Goal: Information Seeking & Learning: Find specific fact

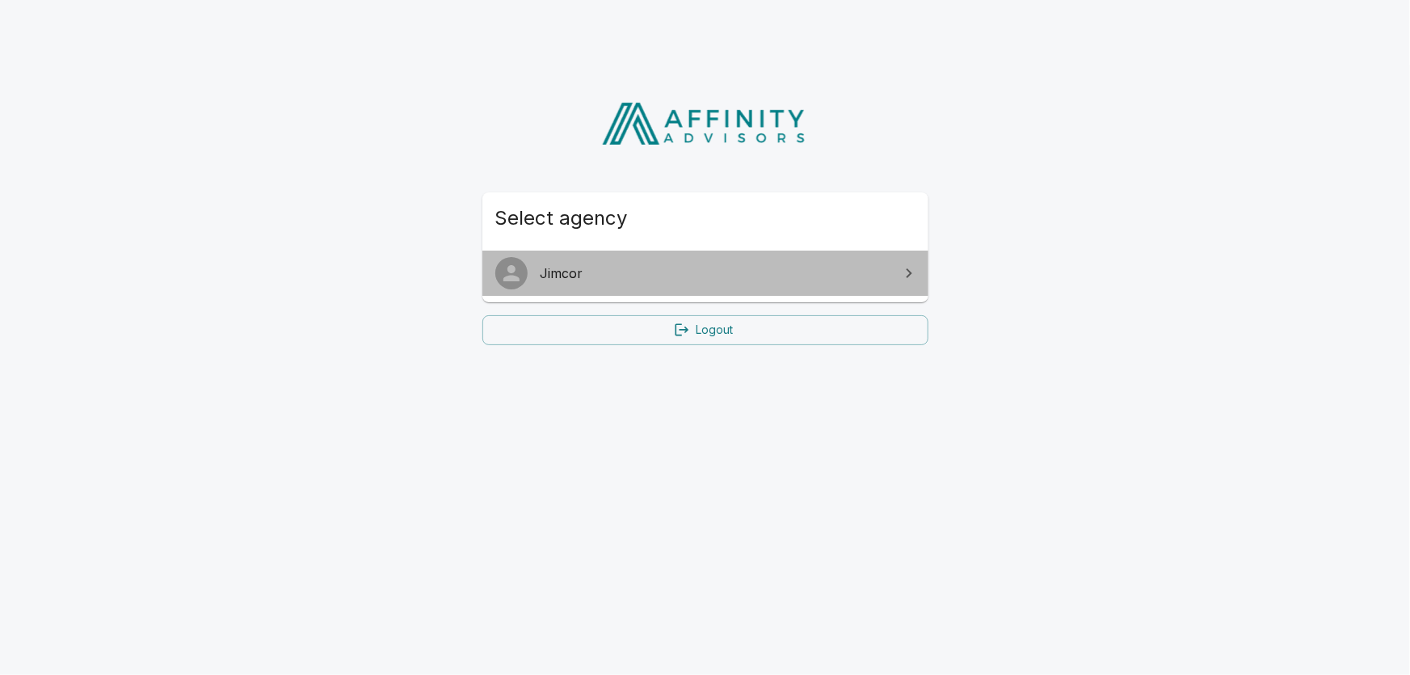
click at [683, 291] on link "Jimcor" at bounding box center [705, 272] width 446 height 45
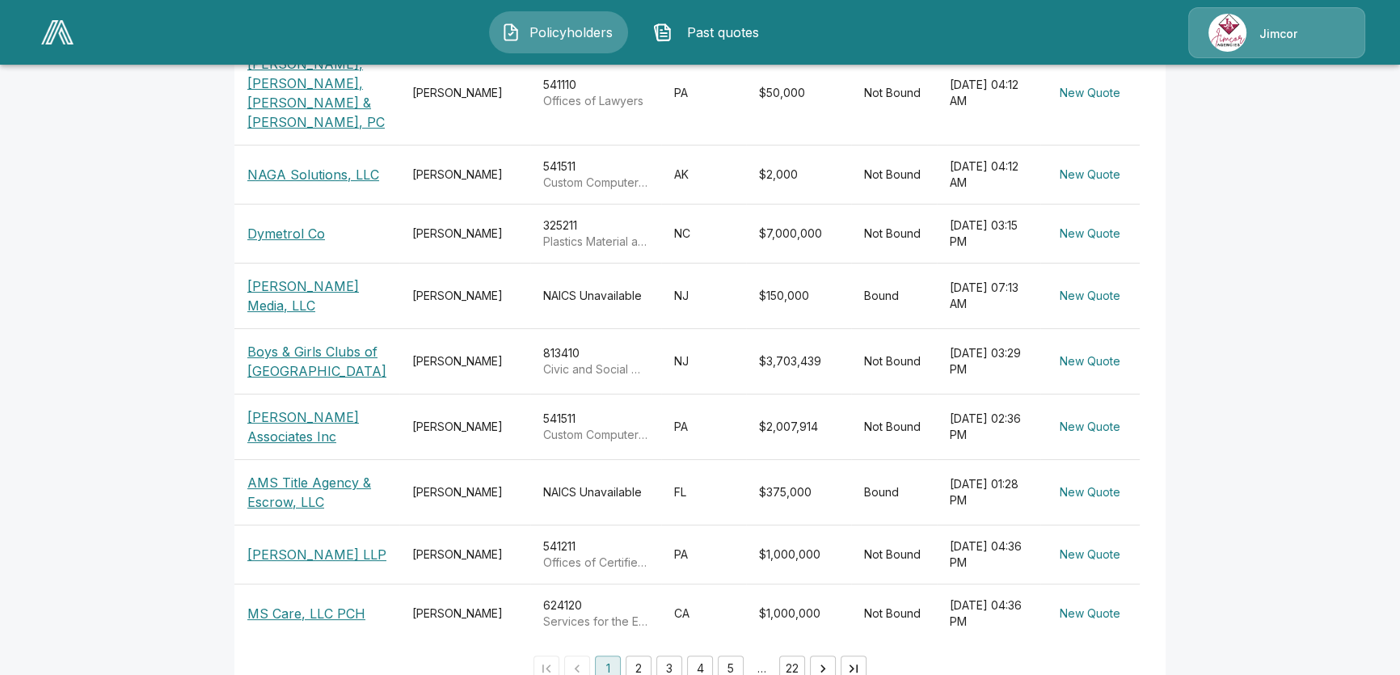
scroll to position [490, 0]
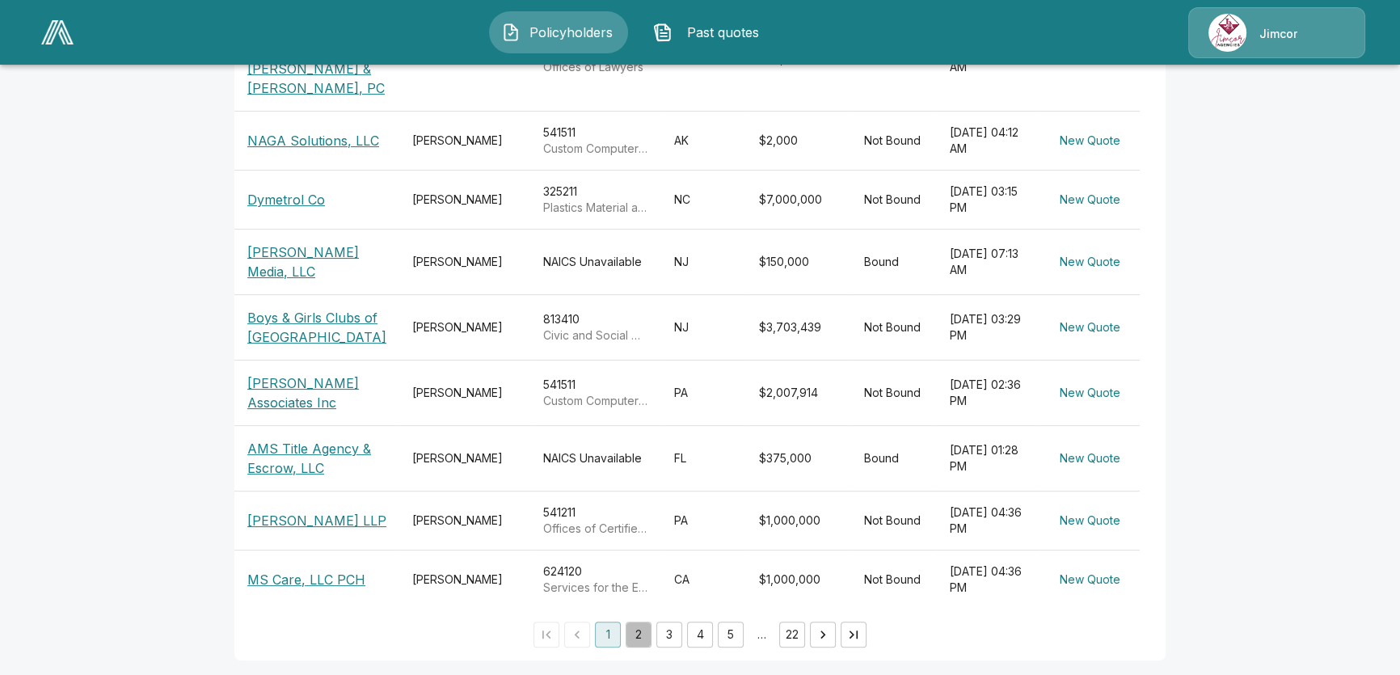
click at [638, 622] on button "2" at bounding box center [638, 634] width 26 height 26
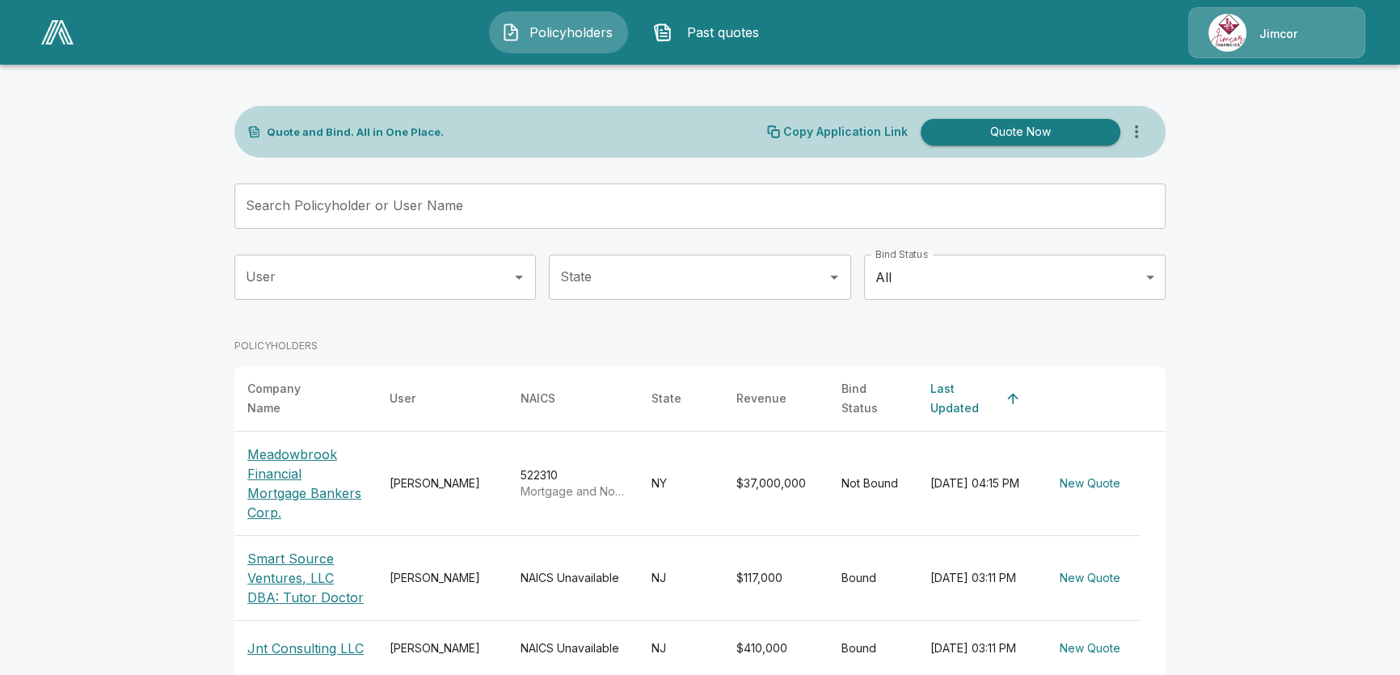
click at [469, 217] on input "Search Policyholder or User Name" at bounding box center [690, 205] width 913 height 45
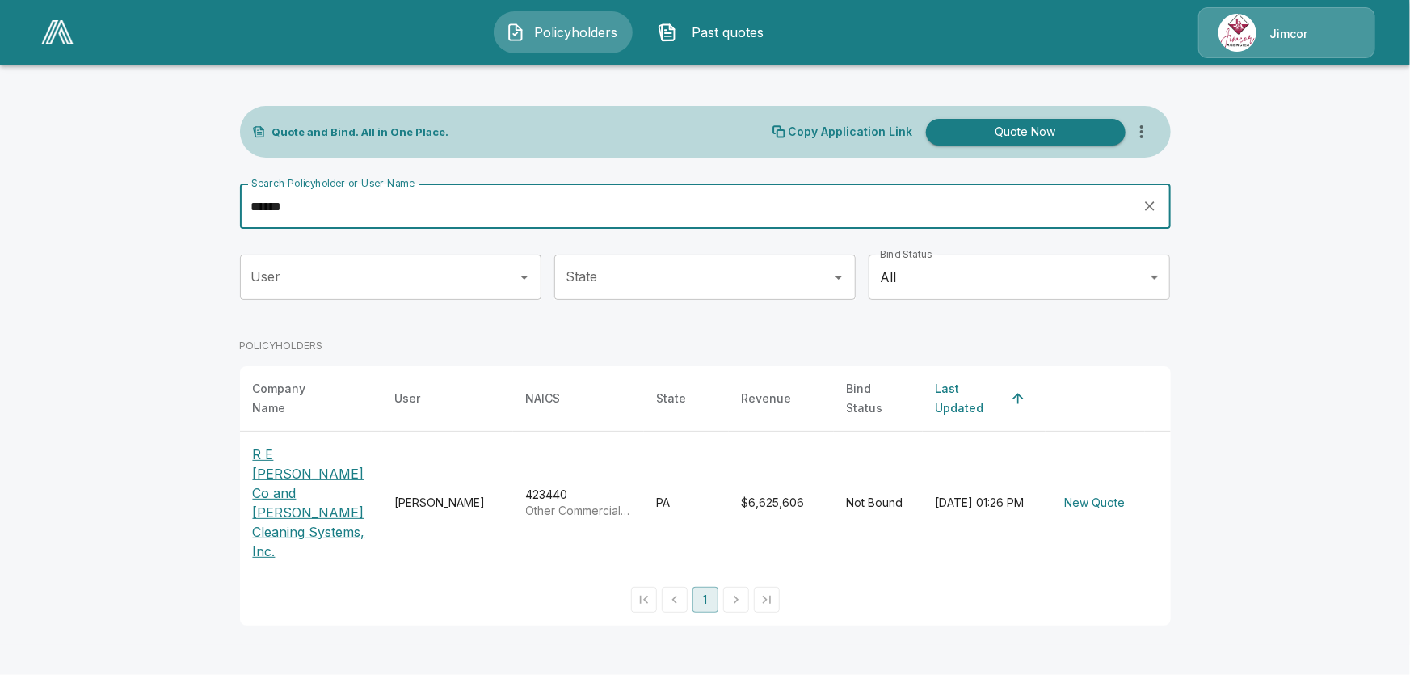
type input "******"
click at [364, 473] on p "R E Whittaker Co and Whitaker Cleaning Systems, Inc." at bounding box center [311, 502] width 116 height 116
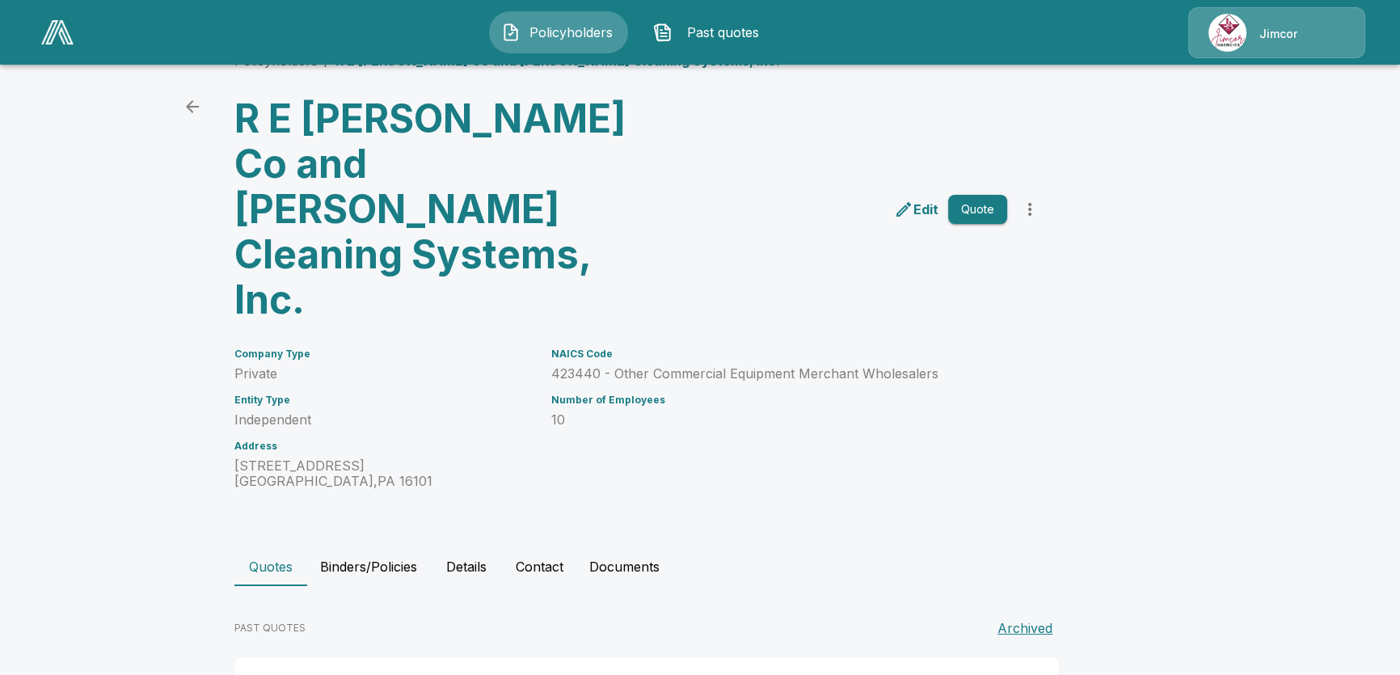
scroll to position [50, 0]
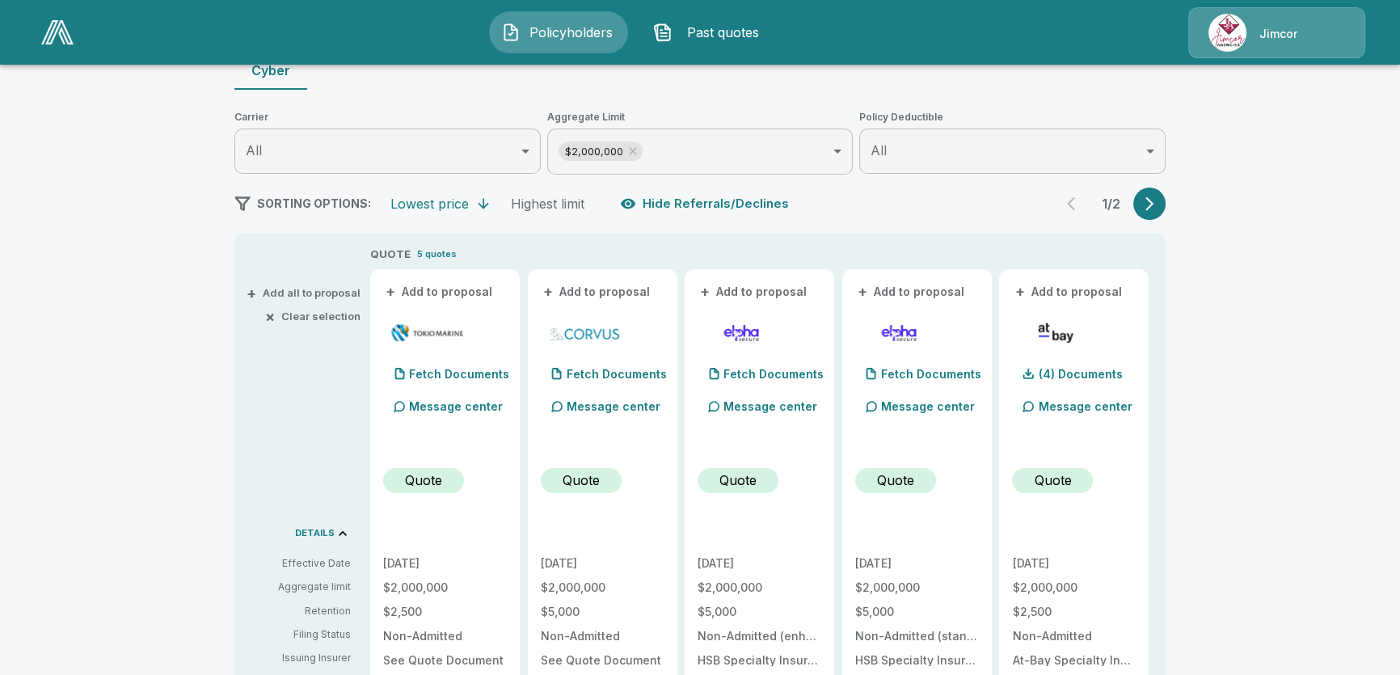
scroll to position [50, 0]
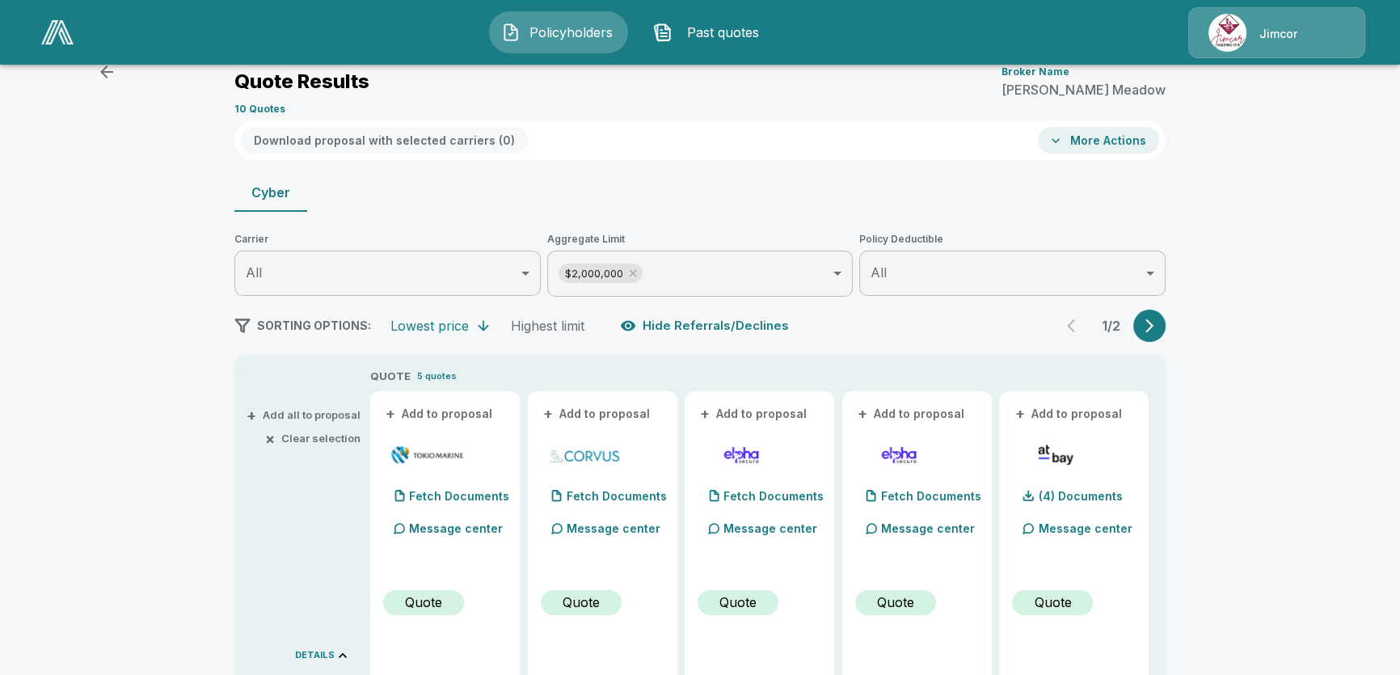
click at [1084, 128] on button "More Actions" at bounding box center [1098, 140] width 121 height 27
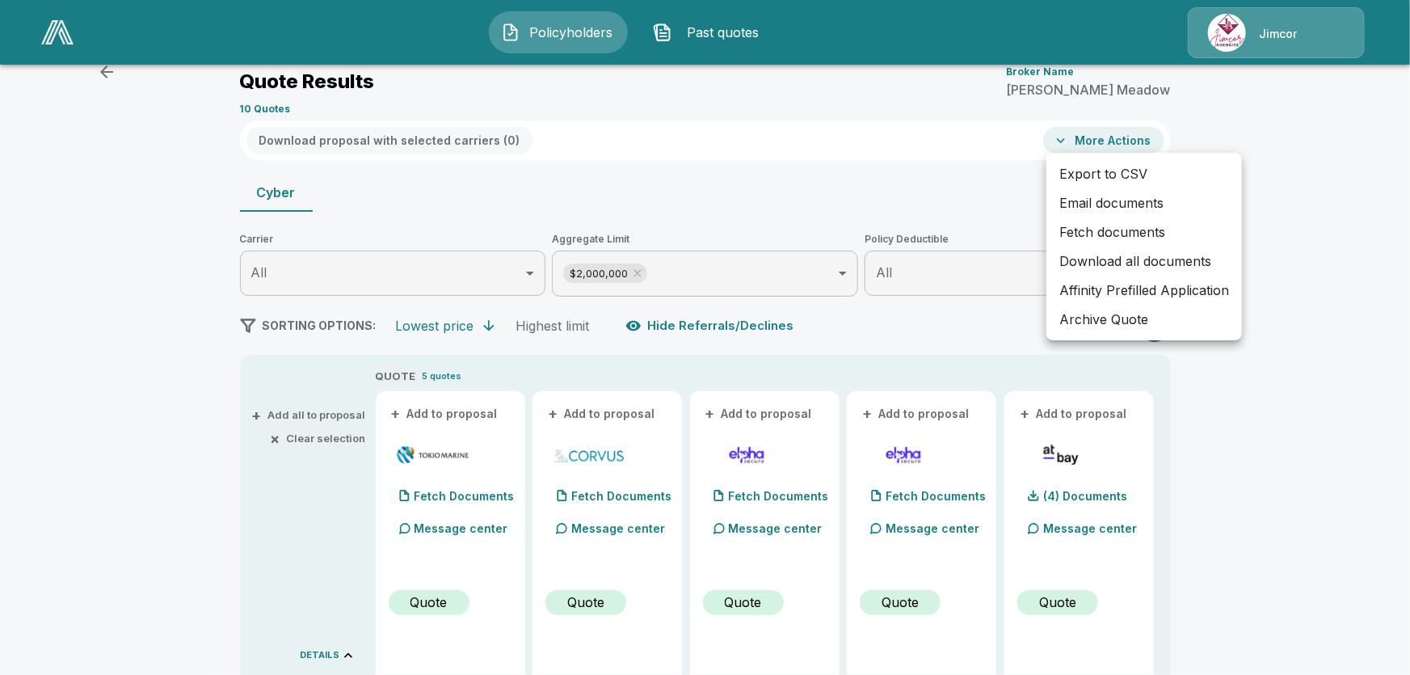
click at [1326, 275] on div at bounding box center [705, 337] width 1410 height 675
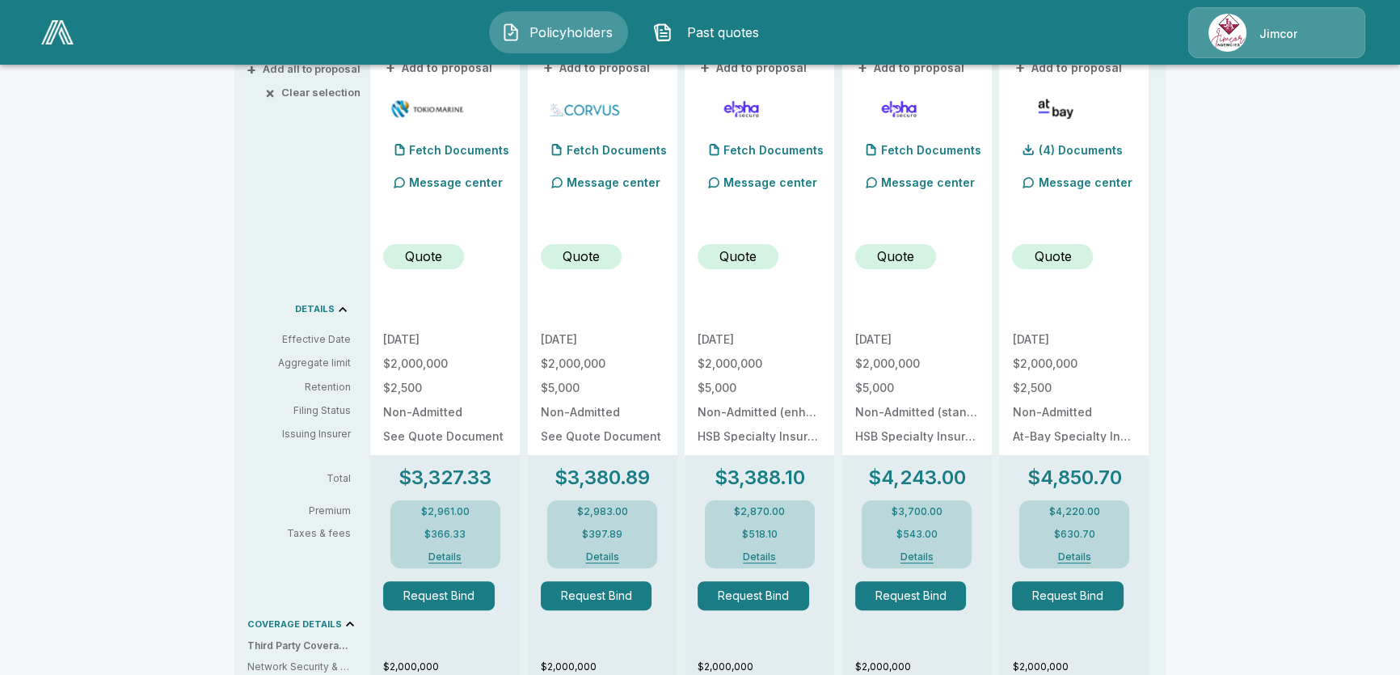
scroll to position [425, 0]
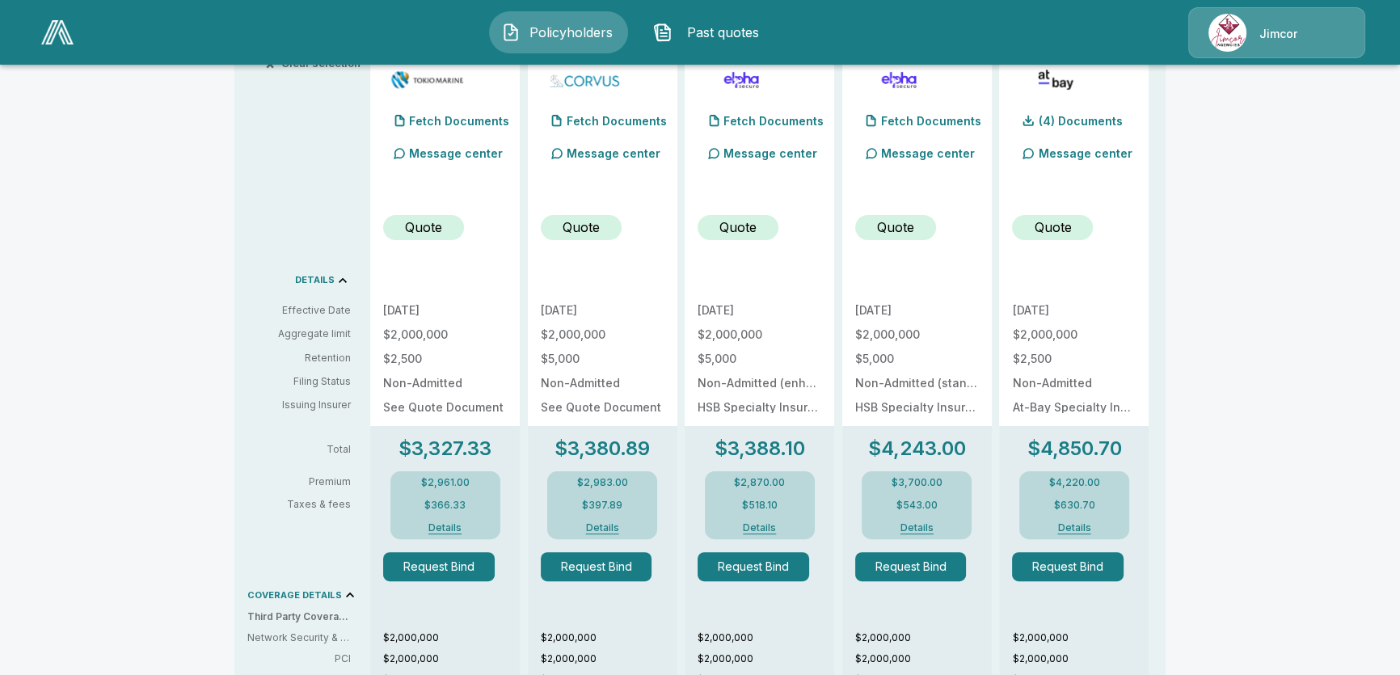
click at [1079, 529] on button "Details" at bounding box center [1074, 528] width 65 height 10
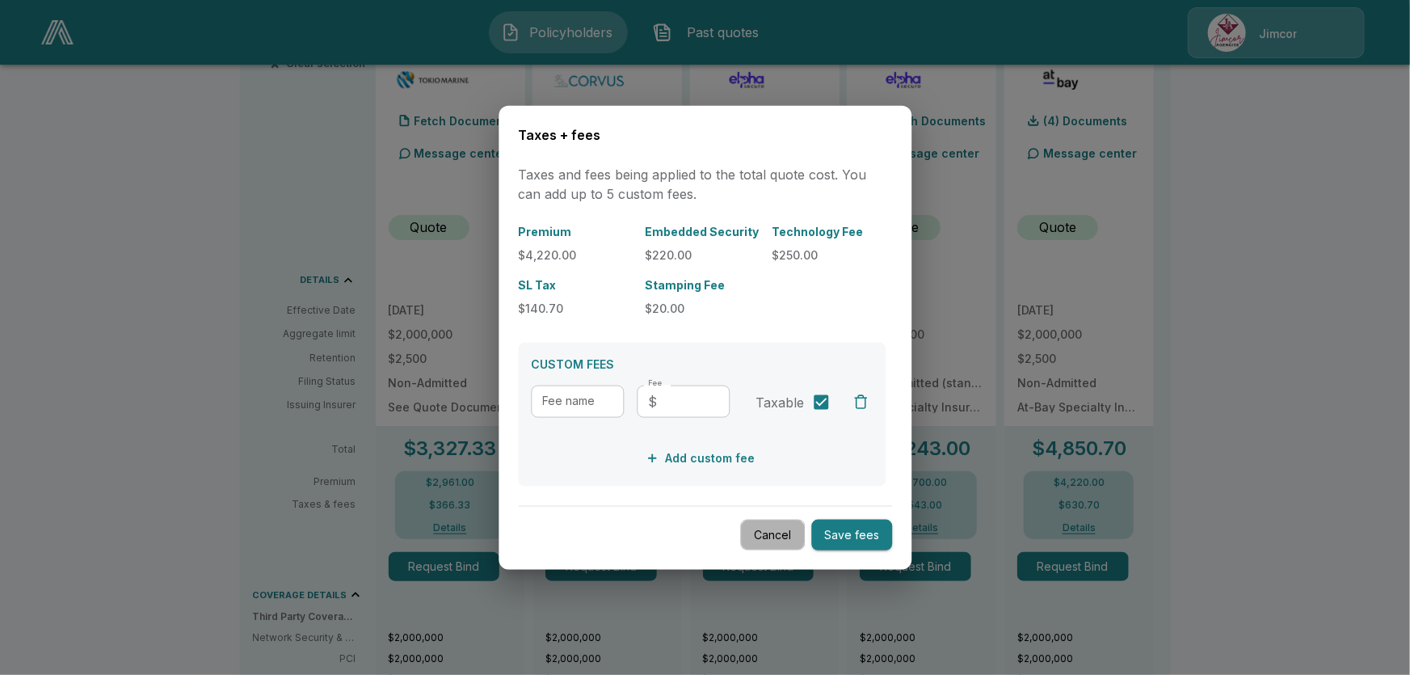
click at [780, 535] on button "Cancel" at bounding box center [772, 535] width 65 height 32
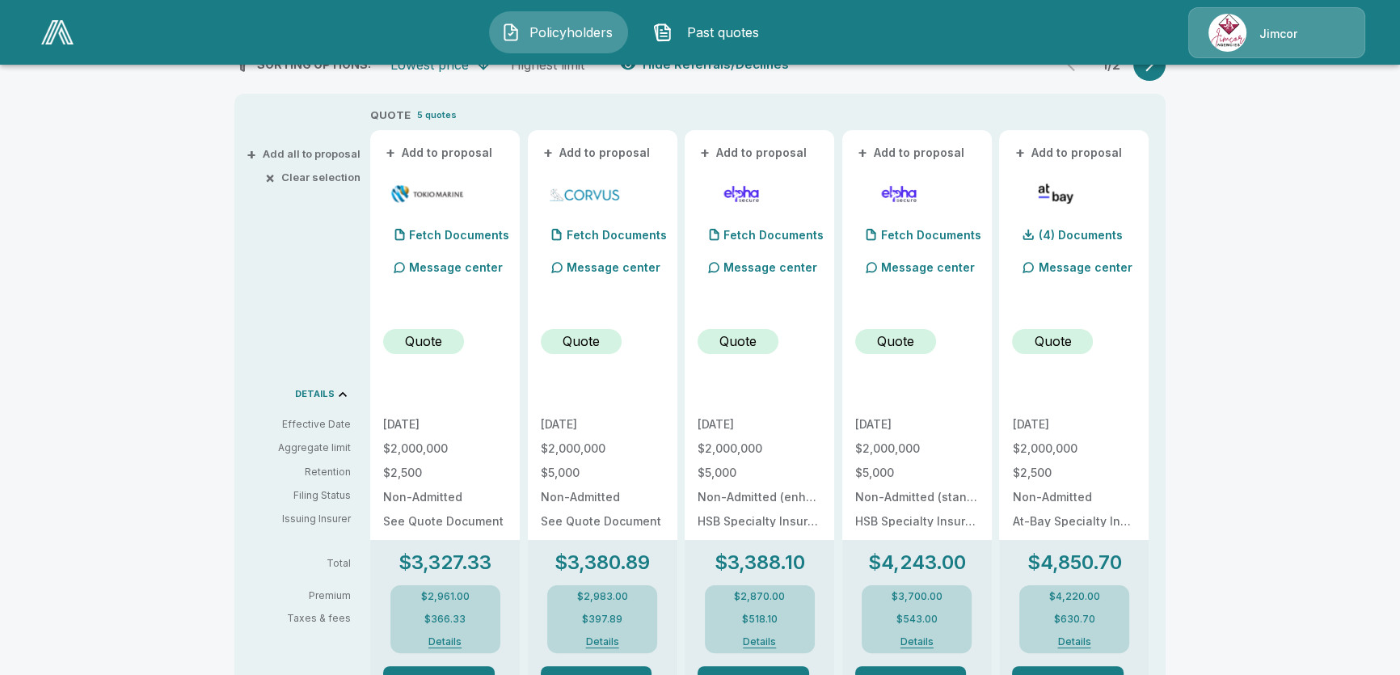
scroll to position [278, 0]
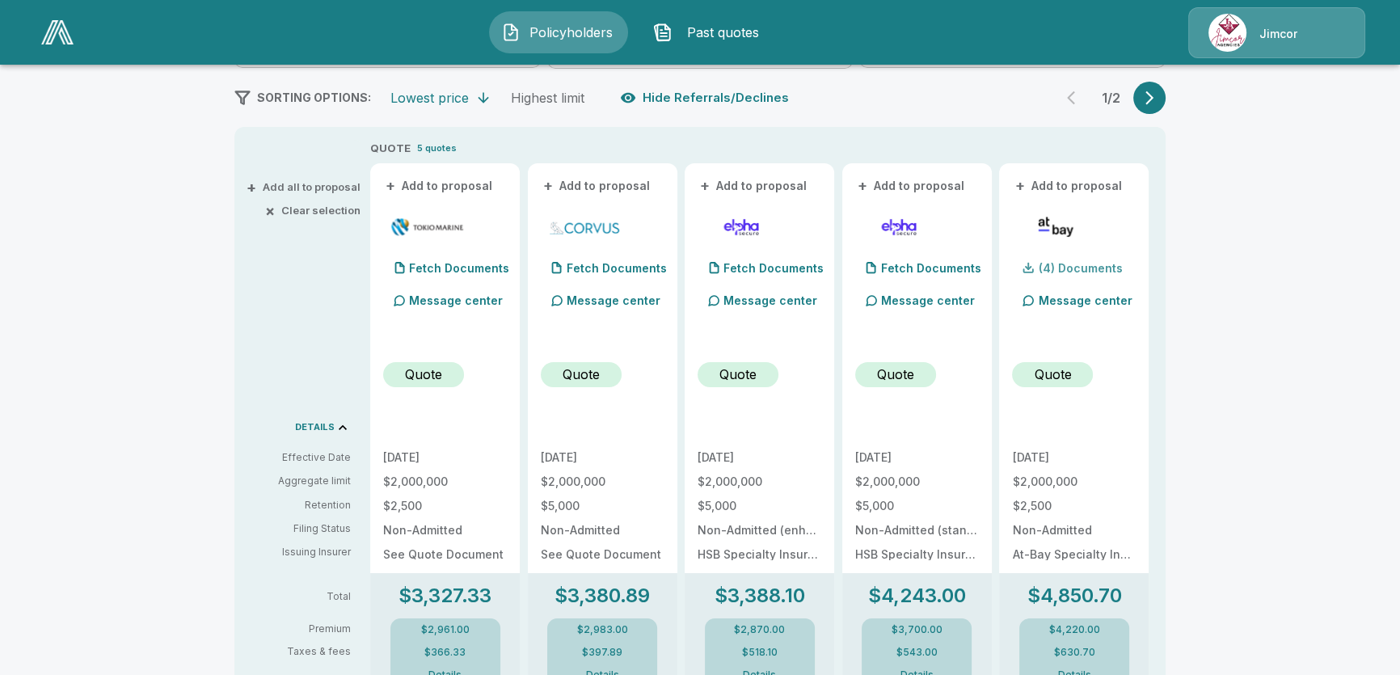
click at [1092, 263] on p "(4) Documents" at bounding box center [1080, 268] width 84 height 11
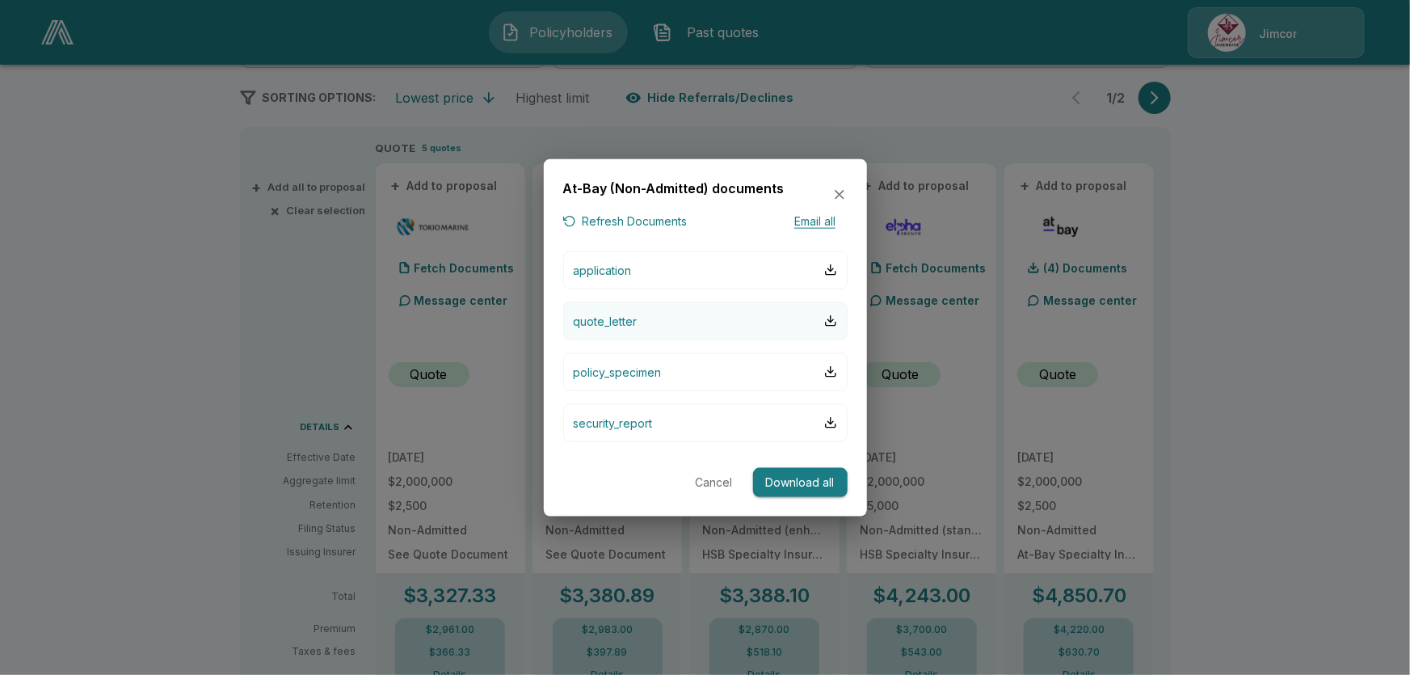
click at [626, 324] on p "quote_letter" at bounding box center [606, 320] width 64 height 17
click at [684, 272] on button "application" at bounding box center [705, 269] width 284 height 38
click at [725, 485] on button "Cancel" at bounding box center [714, 482] width 52 height 30
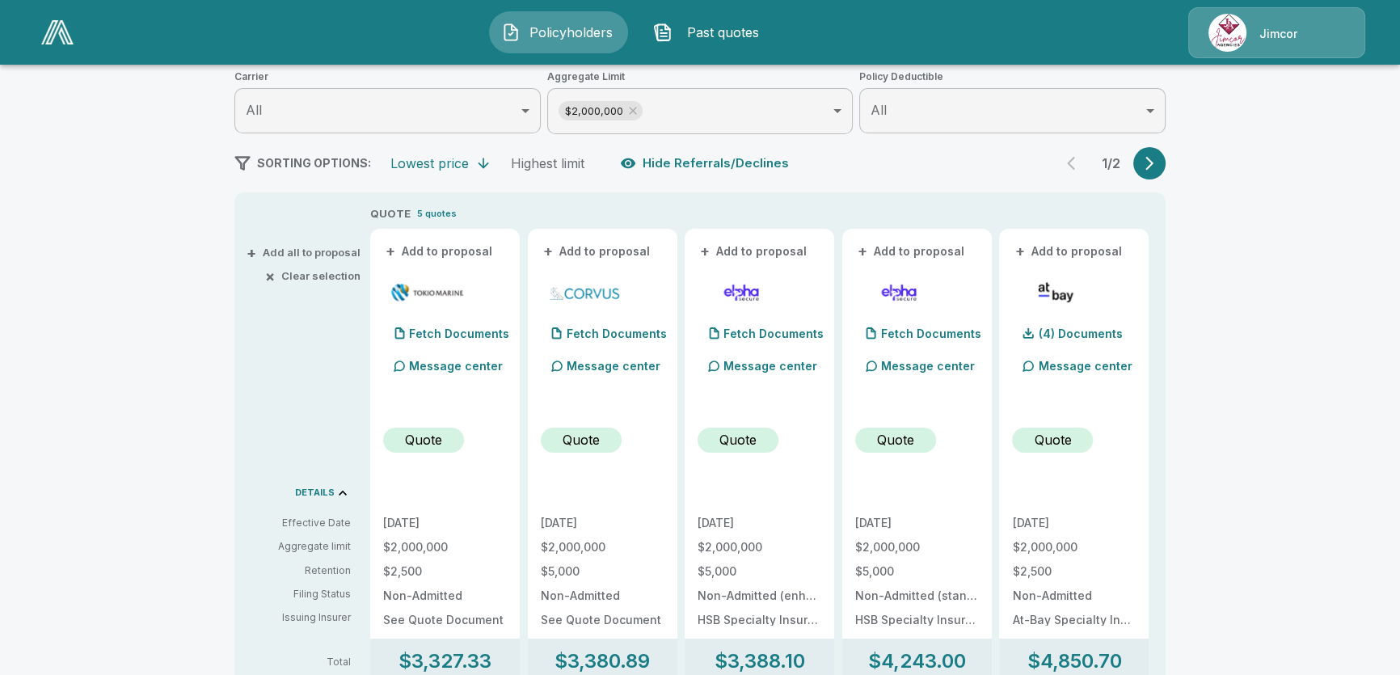
scroll to position [131, 0]
